Goal: Download file/media

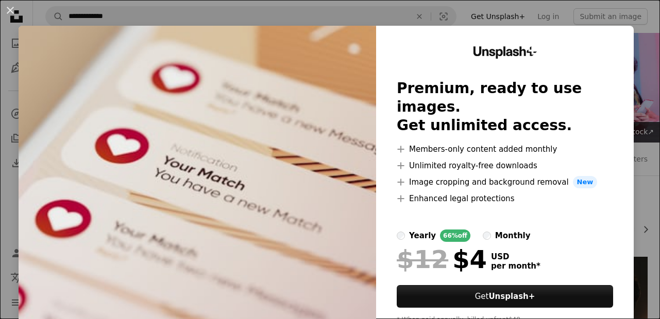
scroll to position [989, 0]
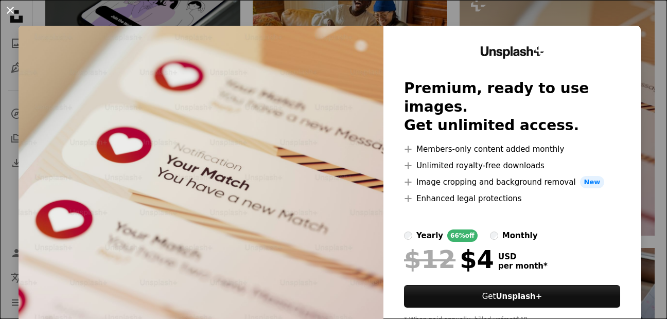
click at [7, 10] on button "An X shape" at bounding box center [10, 10] width 12 height 12
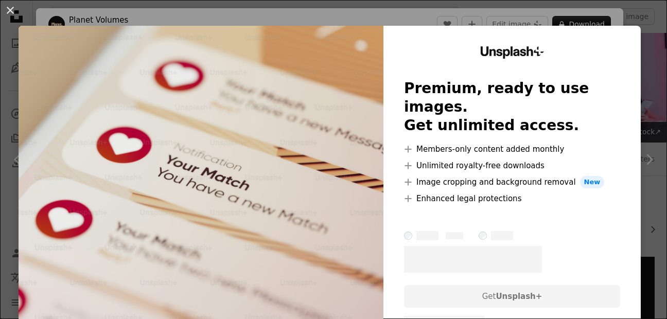
scroll to position [865, 0]
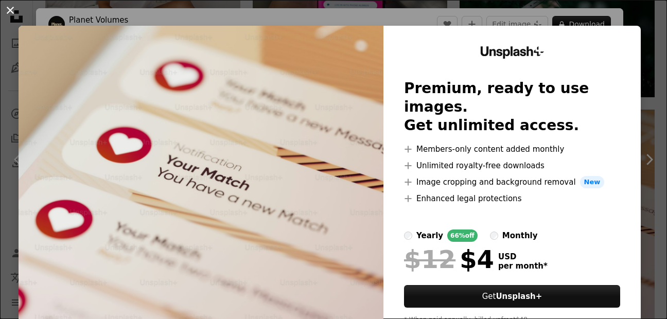
click at [8, 9] on button "An X shape" at bounding box center [10, 10] width 12 height 12
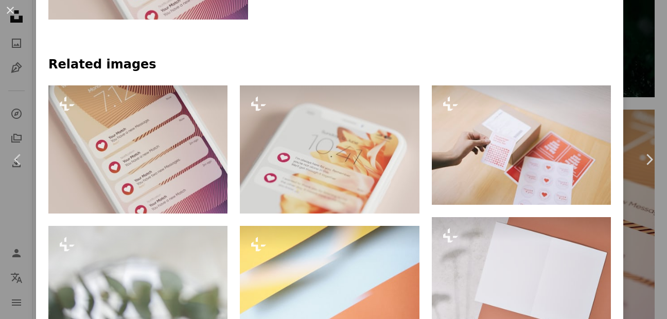
scroll to position [618, 0]
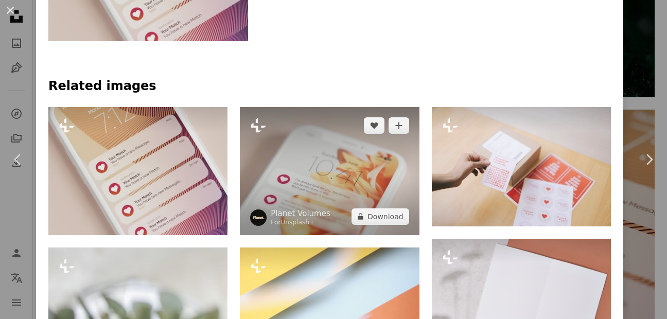
drag, startPoint x: 340, startPoint y: 185, endPoint x: 302, endPoint y: 154, distance: 49.8
click at [302, 154] on img at bounding box center [329, 171] width 179 height 128
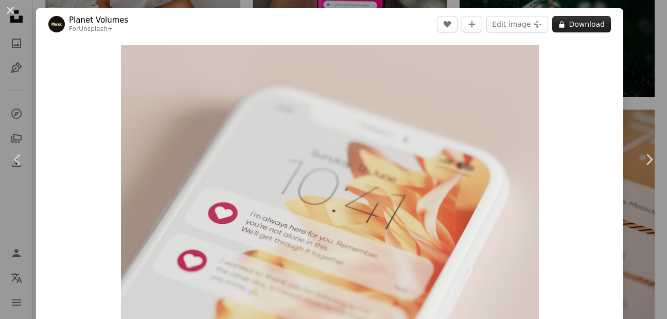
drag, startPoint x: 302, startPoint y: 154, endPoint x: 581, endPoint y: 19, distance: 310.7
click at [581, 19] on div "Planet Volumes For Unsplash+ A heart A plus sign Edit image Plus sign for Unspl…" at bounding box center [330, 229] width 588 height 442
click at [579, 28] on button "A lock Download" at bounding box center [581, 24] width 59 height 16
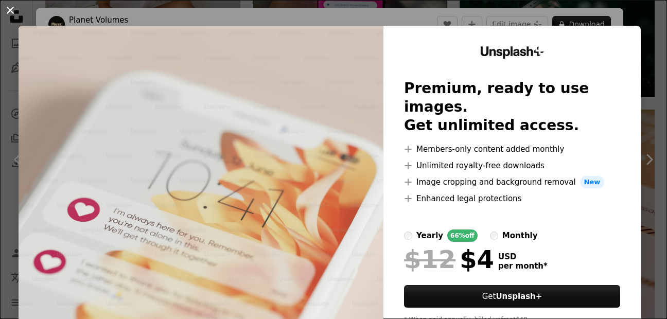
click at [15, 15] on button "An X shape" at bounding box center [10, 10] width 12 height 12
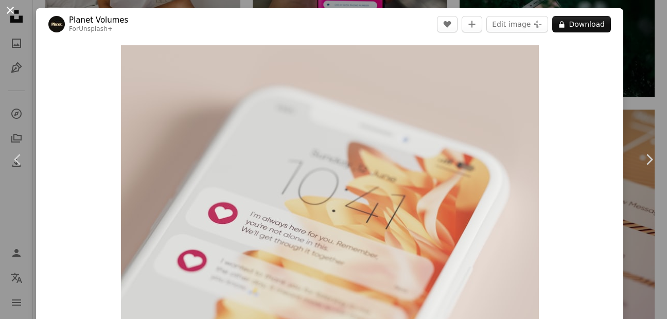
click at [8, 12] on button "An X shape" at bounding box center [10, 10] width 12 height 12
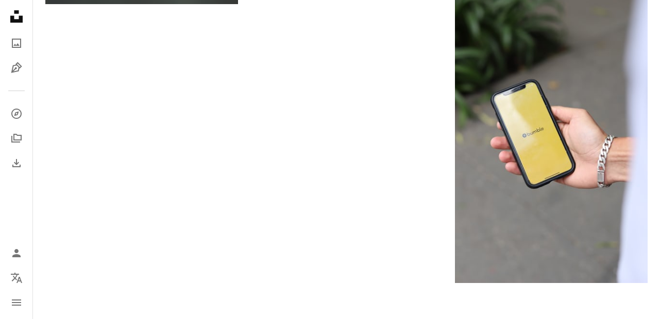
scroll to position [1265, 0]
